Goal: Transaction & Acquisition: Purchase product/service

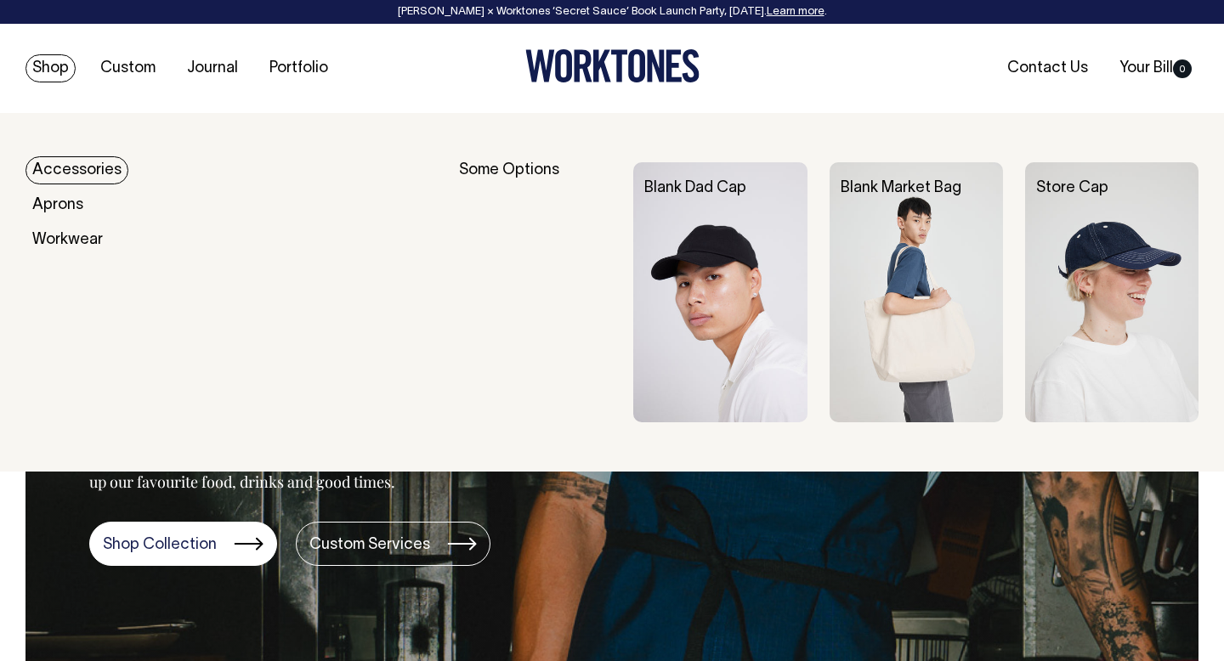
click at [68, 173] on link "Accessories" at bounding box center [76, 170] width 103 height 28
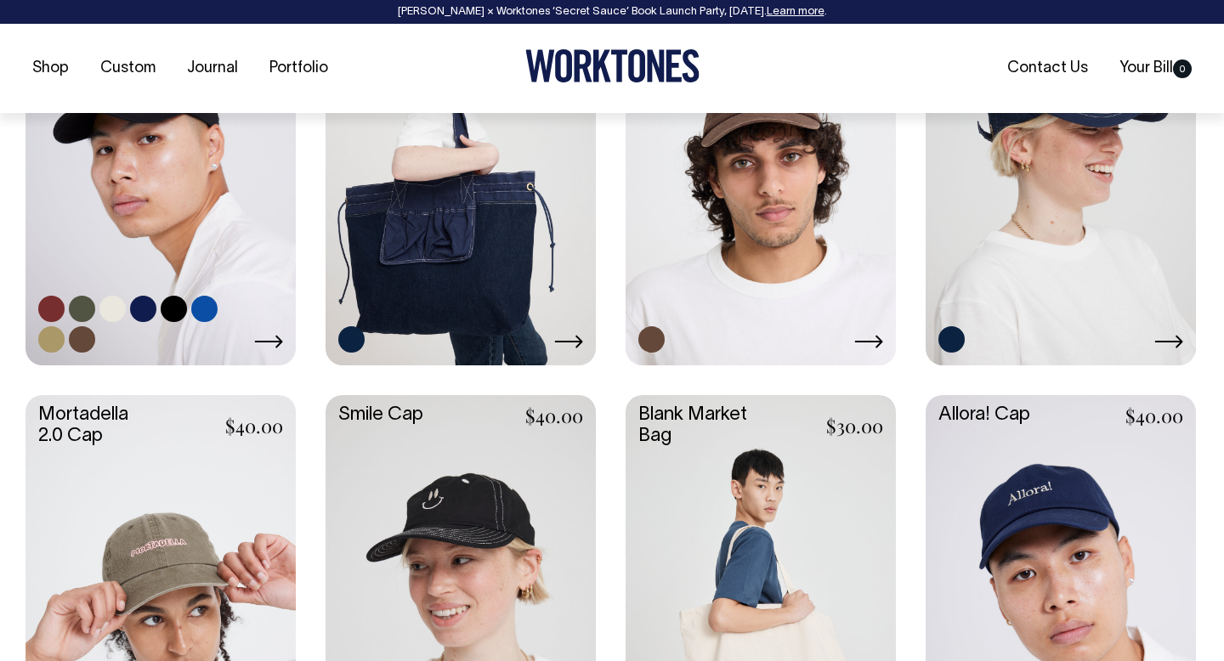
click at [185, 221] on link at bounding box center [160, 161] width 270 height 402
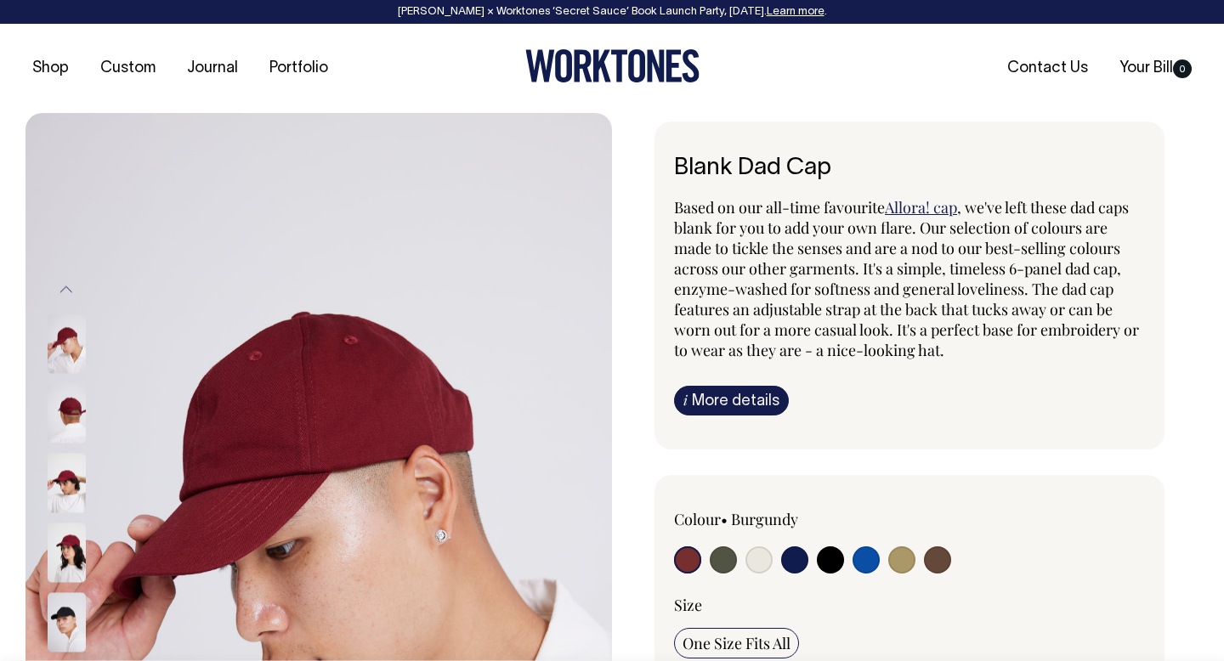
click at [761, 560] on input "radio" at bounding box center [758, 559] width 27 height 27
radio input "true"
select select "Natural"
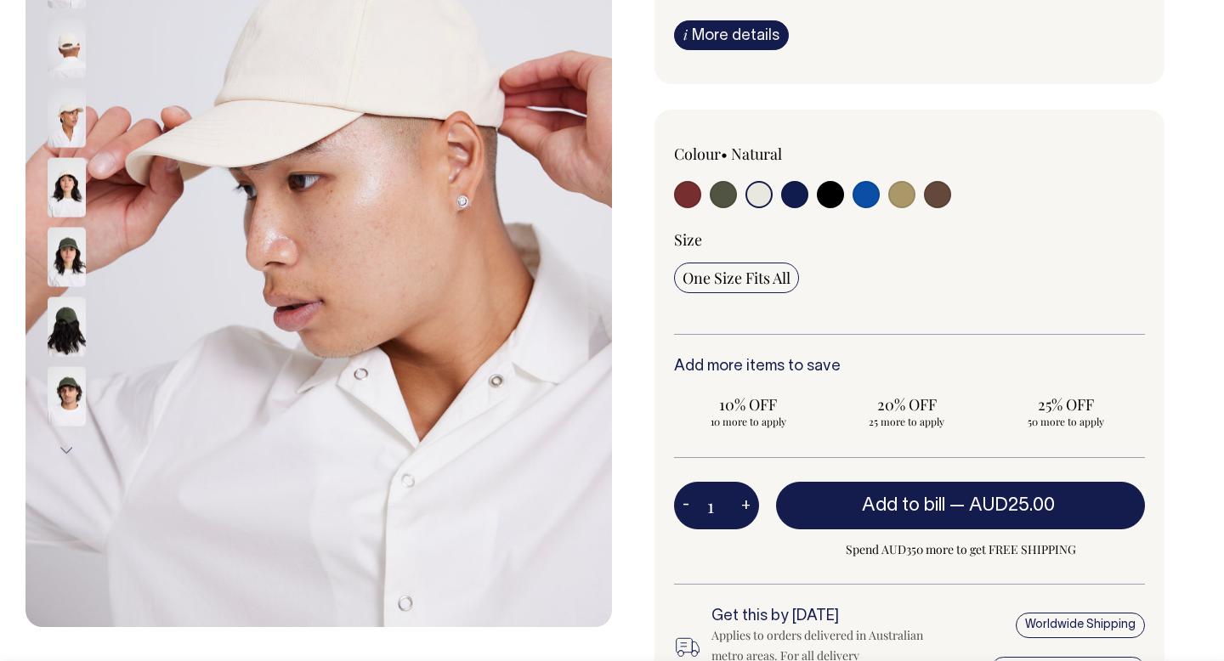
scroll to position [366, 0]
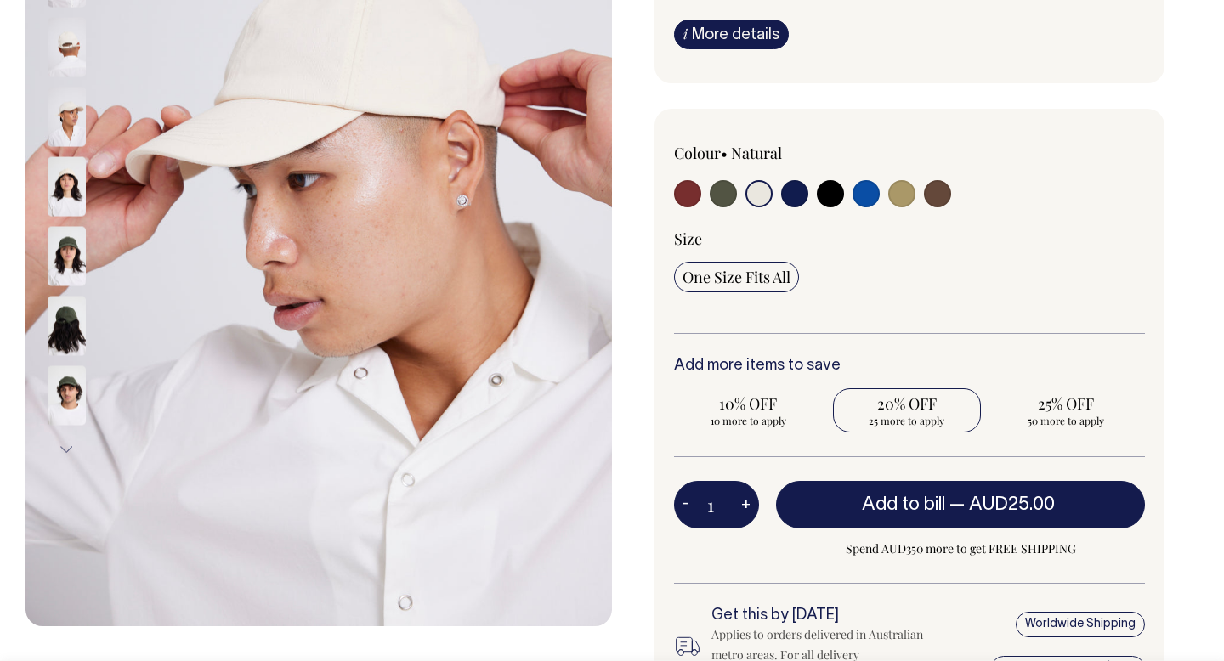
click at [897, 414] on span "25 more to apply" at bounding box center [907, 421] width 132 height 14
click at [897, 413] on input "20% OFF 25 more to apply" at bounding box center [907, 410] width 149 height 44
radio input "true"
type input "25"
radio input "true"
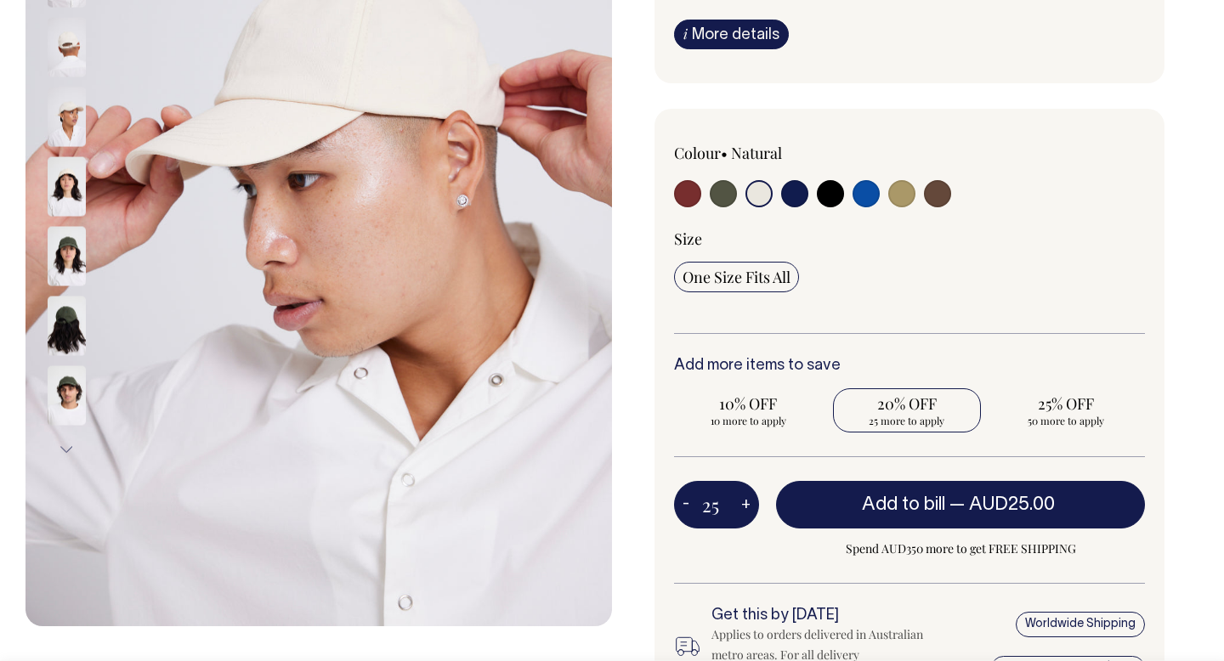
select select
type input "25"
click at [1081, 409] on span "25% OFF" at bounding box center [1065, 403] width 132 height 20
click at [1081, 409] on input "25% OFF 25 more to apply" at bounding box center [1065, 410] width 149 height 44
radio input "true"
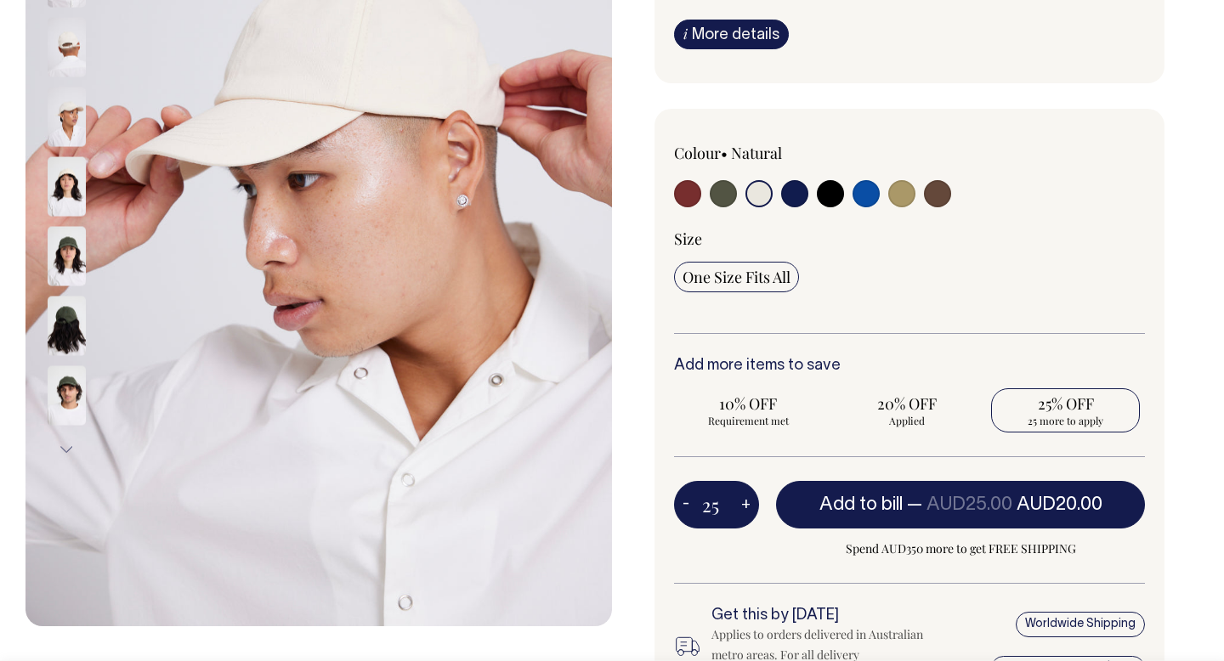
type input "50"
radio input "false"
radio input "true"
select select
type input "50"
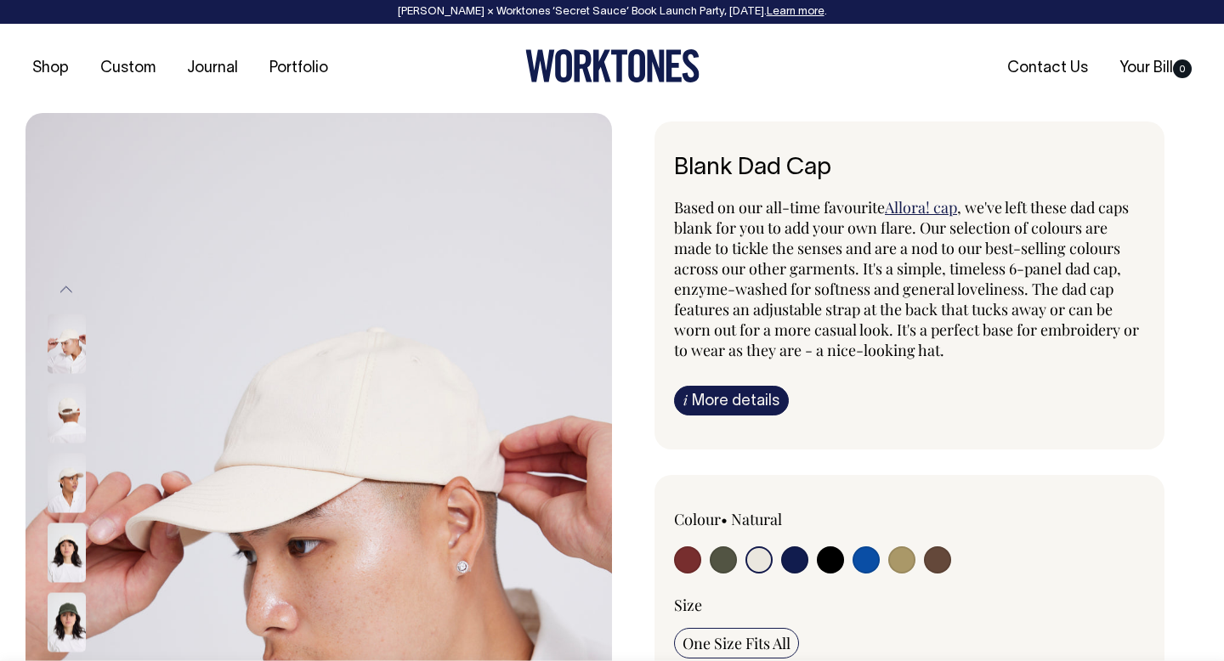
select select "Natural"
select select
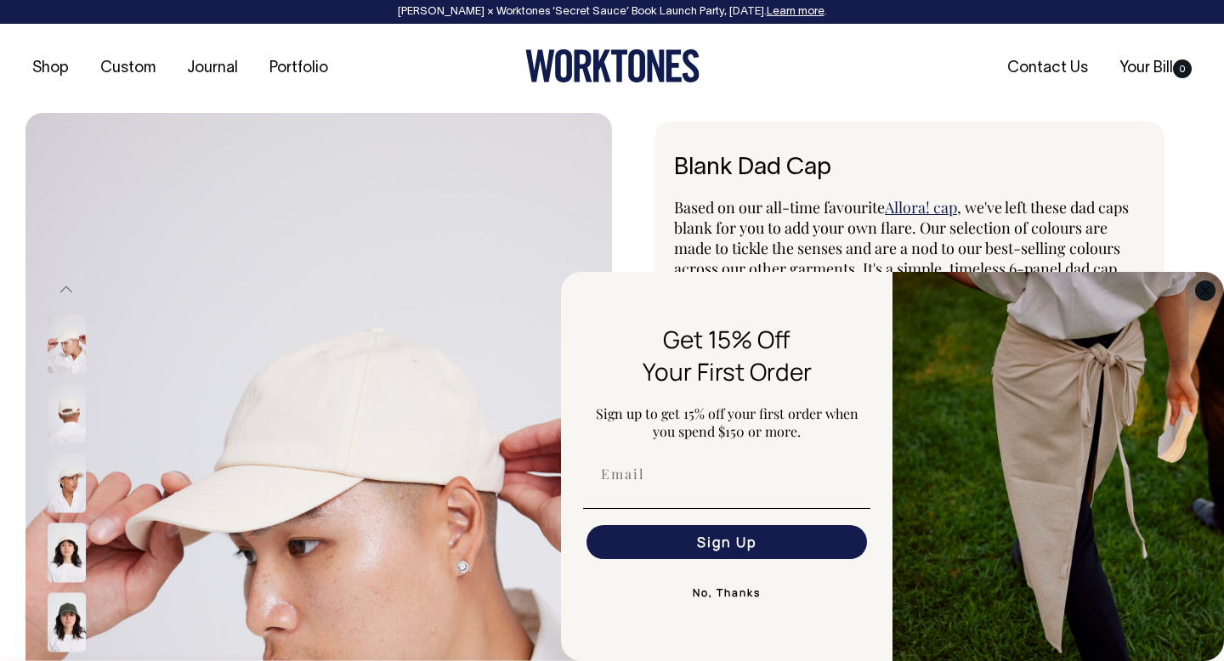
click at [1204, 289] on icon "Close dialog" at bounding box center [1205, 290] width 8 height 8
